Goal: Information Seeking & Learning: Learn about a topic

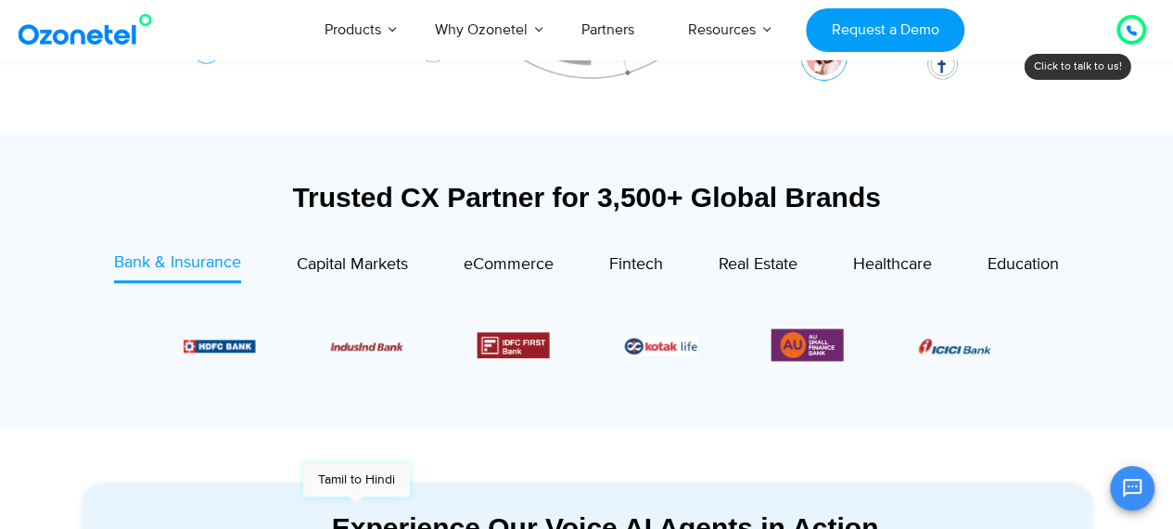
scroll to position [593, 0]
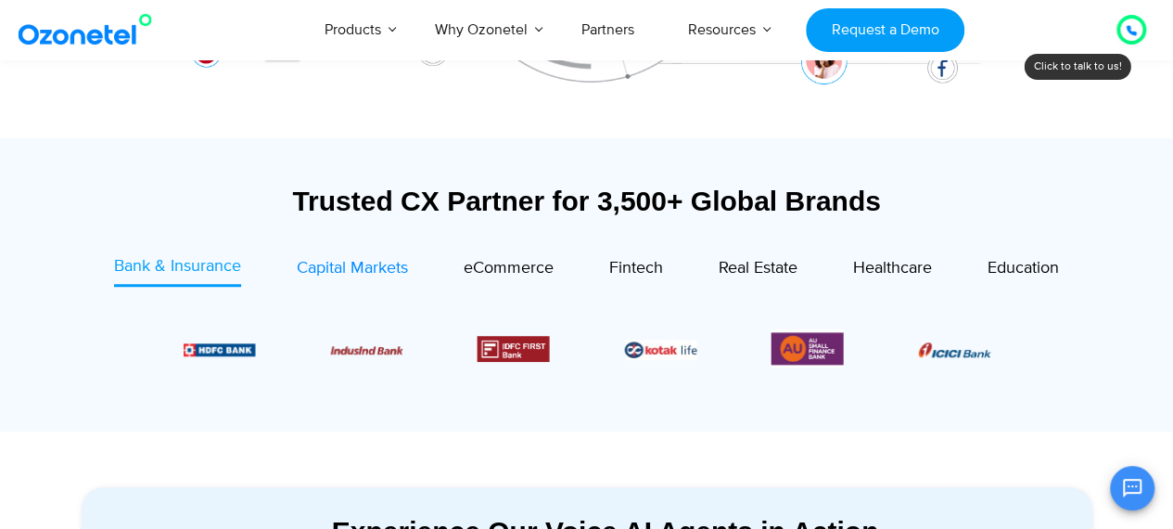
click at [343, 273] on span "Capital Markets" at bounding box center [352, 268] width 111 height 20
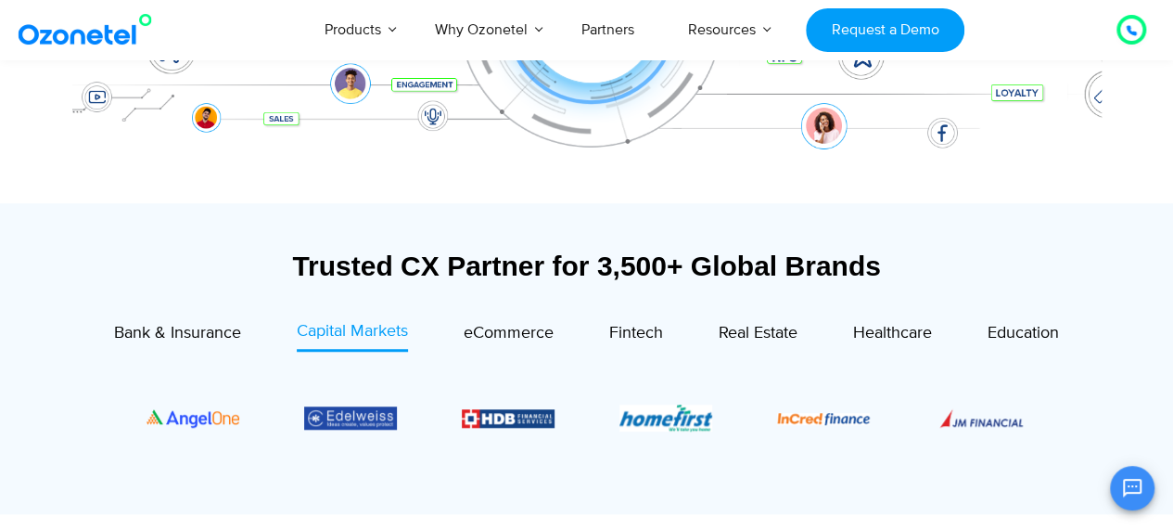
scroll to position [0, 0]
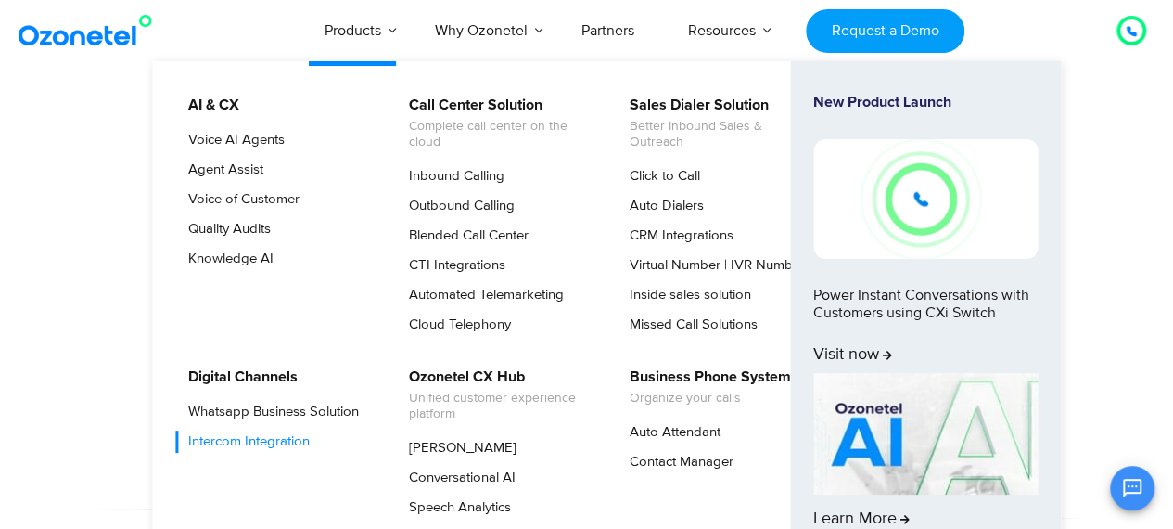
click at [295, 437] on link "Intercom Integration" at bounding box center [244, 441] width 136 height 22
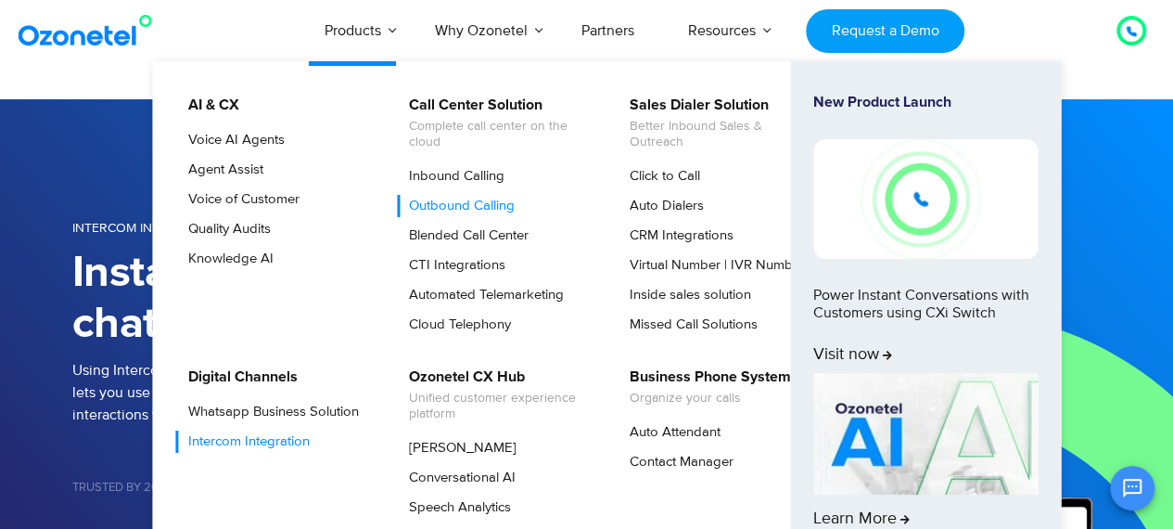
click at [427, 203] on link "Outbound Calling" at bounding box center [457, 206] width 121 height 22
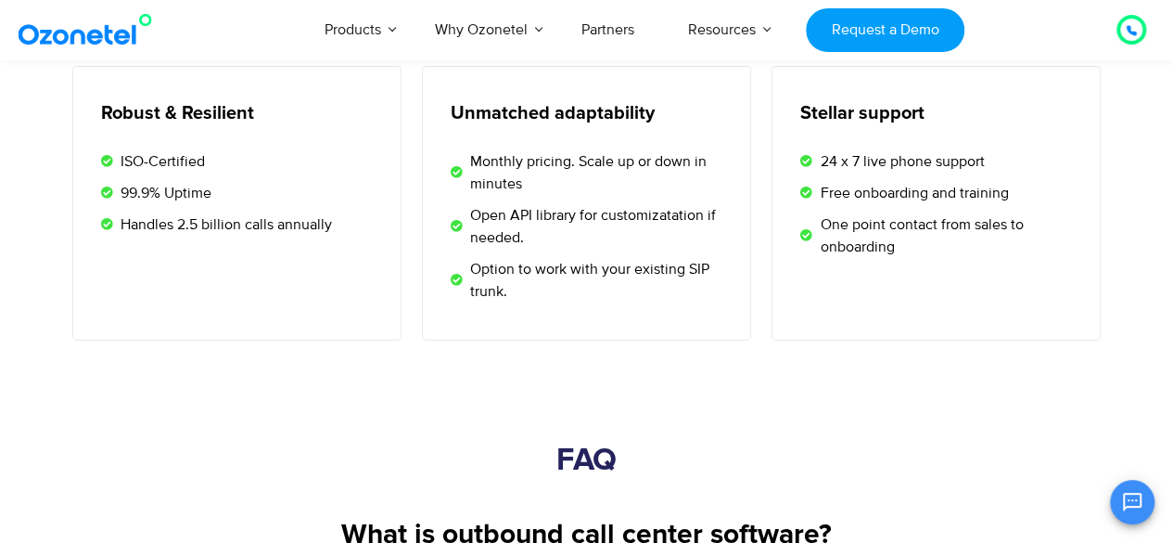
scroll to position [3127, 0]
